Goal: Task Accomplishment & Management: Manage account settings

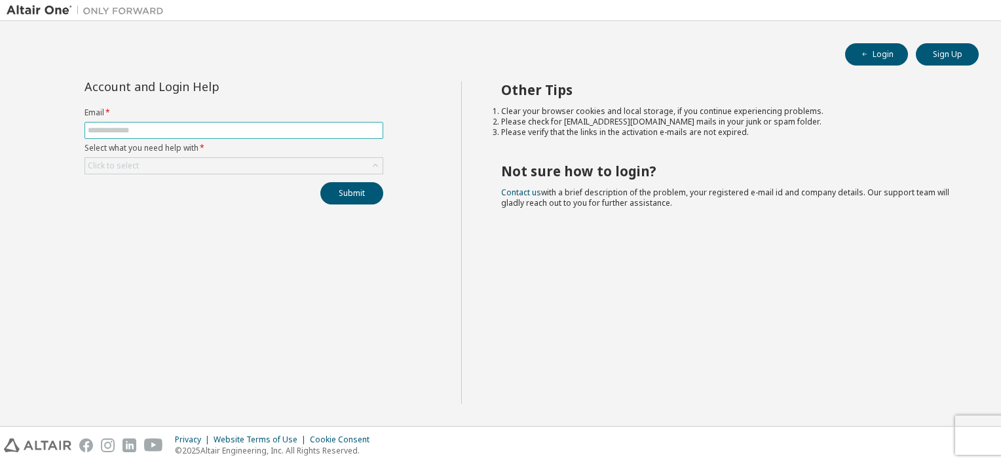
click at [149, 129] on input "text" at bounding box center [234, 130] width 292 height 10
type input "**********"
click at [152, 162] on div "Click to select" at bounding box center [233, 166] width 297 height 16
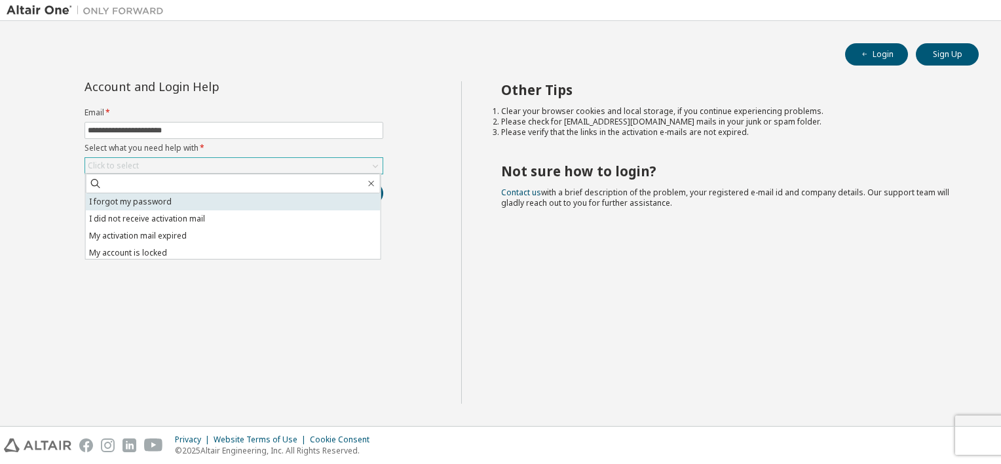
click at [180, 204] on li "I forgot my password" at bounding box center [233, 201] width 295 height 17
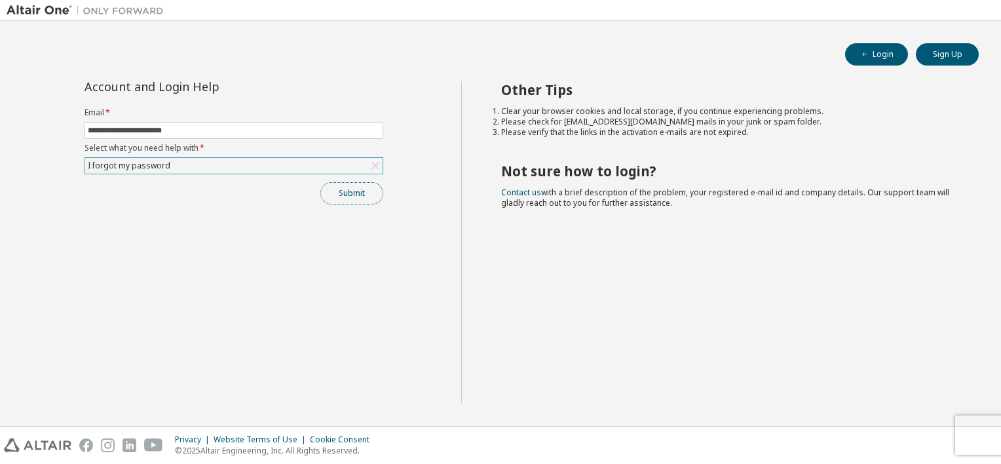
click at [364, 198] on button "Submit" at bounding box center [351, 193] width 63 height 22
click at [364, 197] on button "Submit" at bounding box center [351, 193] width 63 height 22
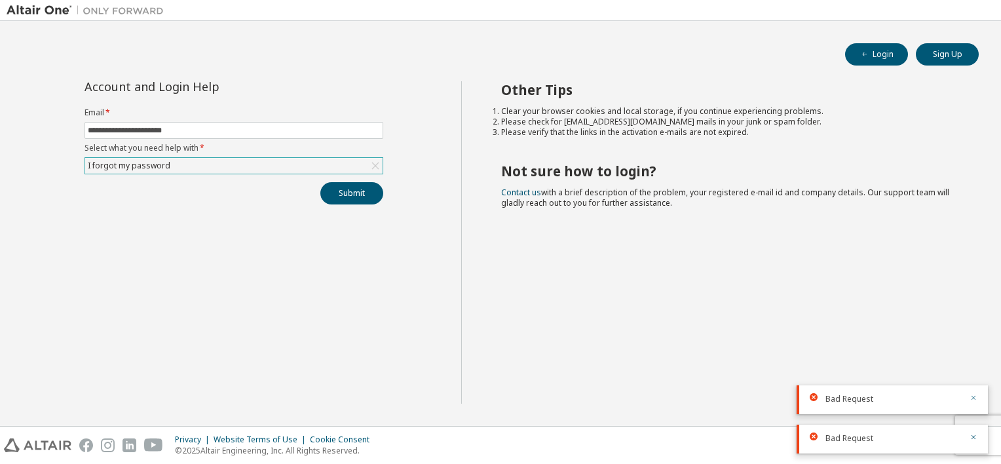
click at [977, 397] on icon "button" at bounding box center [974, 398] width 8 height 8
click at [977, 433] on icon "button" at bounding box center [974, 437] width 8 height 8
